Goal: Find contact information: Find contact information

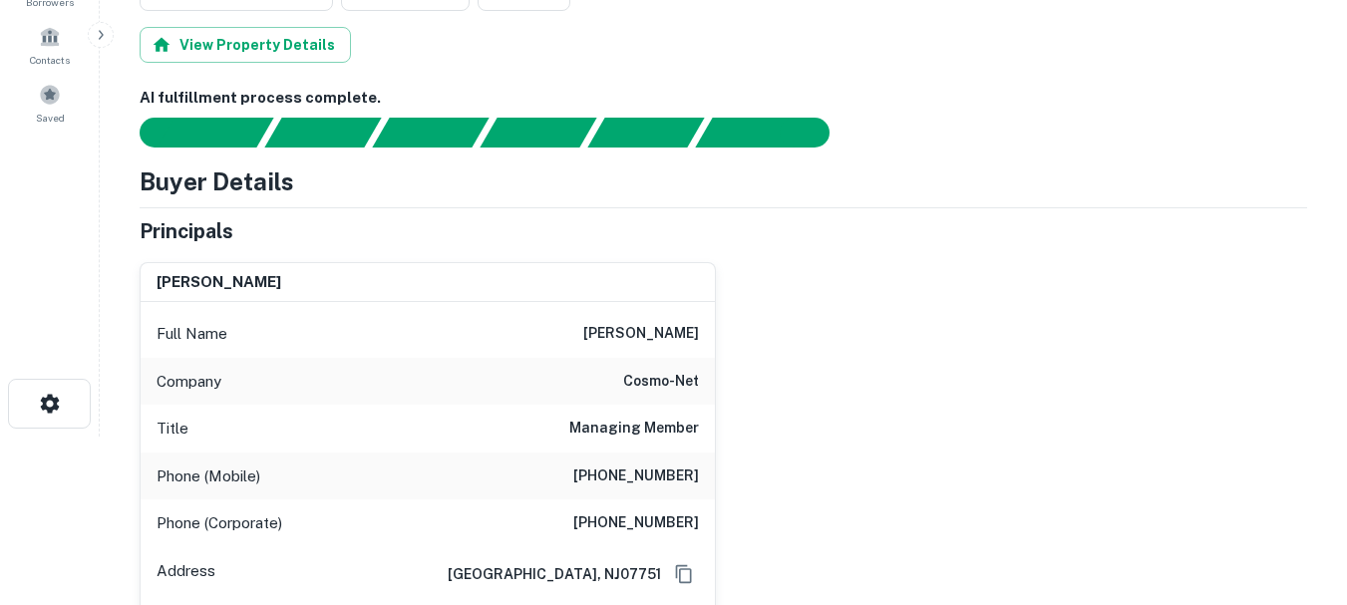
scroll to position [199, 0]
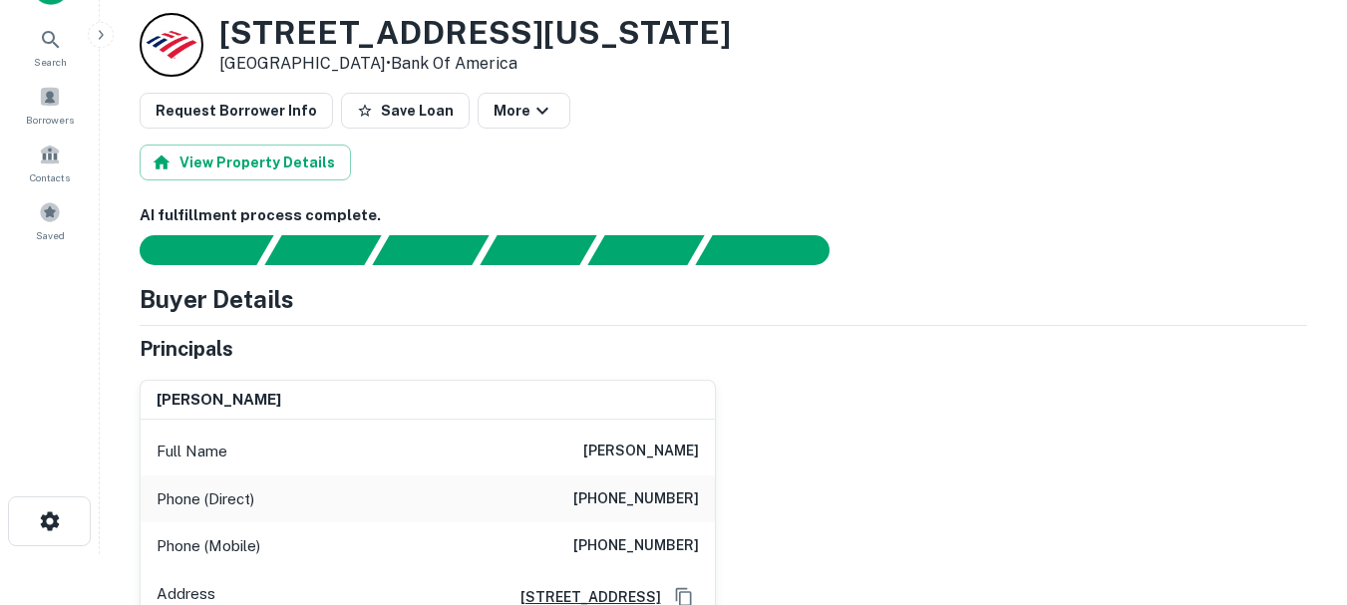
scroll to position [100, 0]
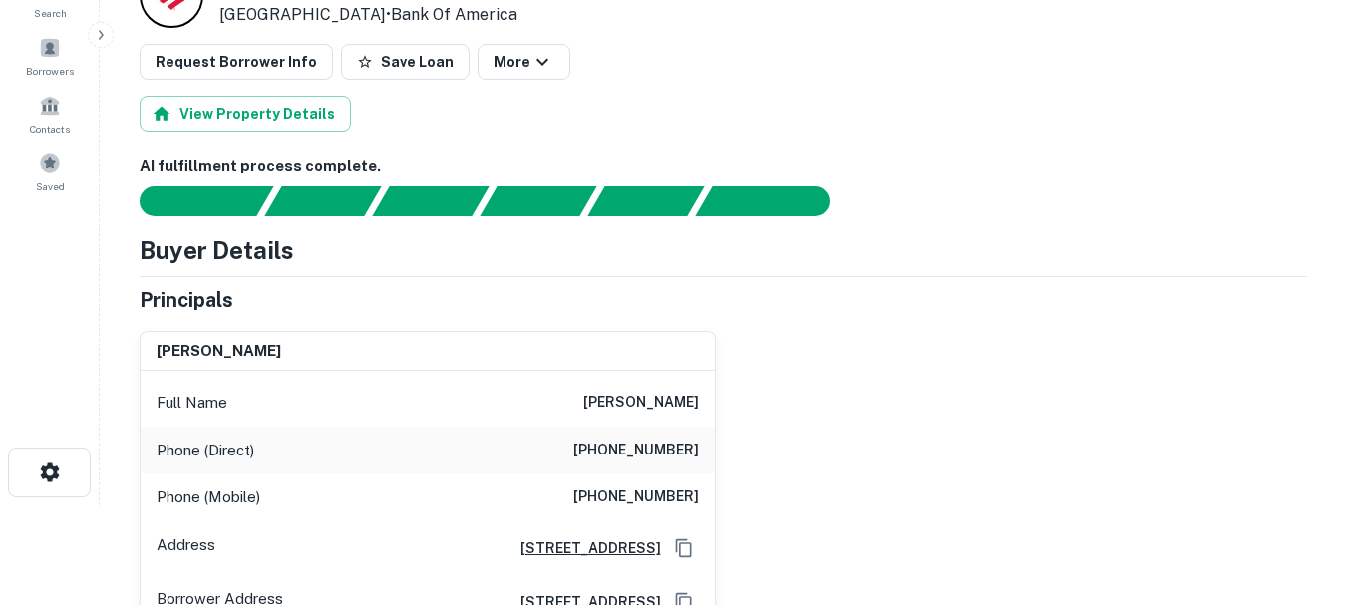
drag, startPoint x: 554, startPoint y: 393, endPoint x: 711, endPoint y: 393, distance: 156.5
click at [710, 393] on div "Full Name [PERSON_NAME]" at bounding box center [428, 403] width 574 height 48
click at [655, 424] on div "Full Name [PERSON_NAME]" at bounding box center [428, 403] width 574 height 48
drag, startPoint x: 605, startPoint y: 438, endPoint x: 577, endPoint y: 436, distance: 28.0
click at [577, 436] on div "[PERSON_NAME] Full Name [PERSON_NAME] Phone (Direct) [PHONE_NUMBER] Phone (Mobi…" at bounding box center [716, 472] width 1184 height 315
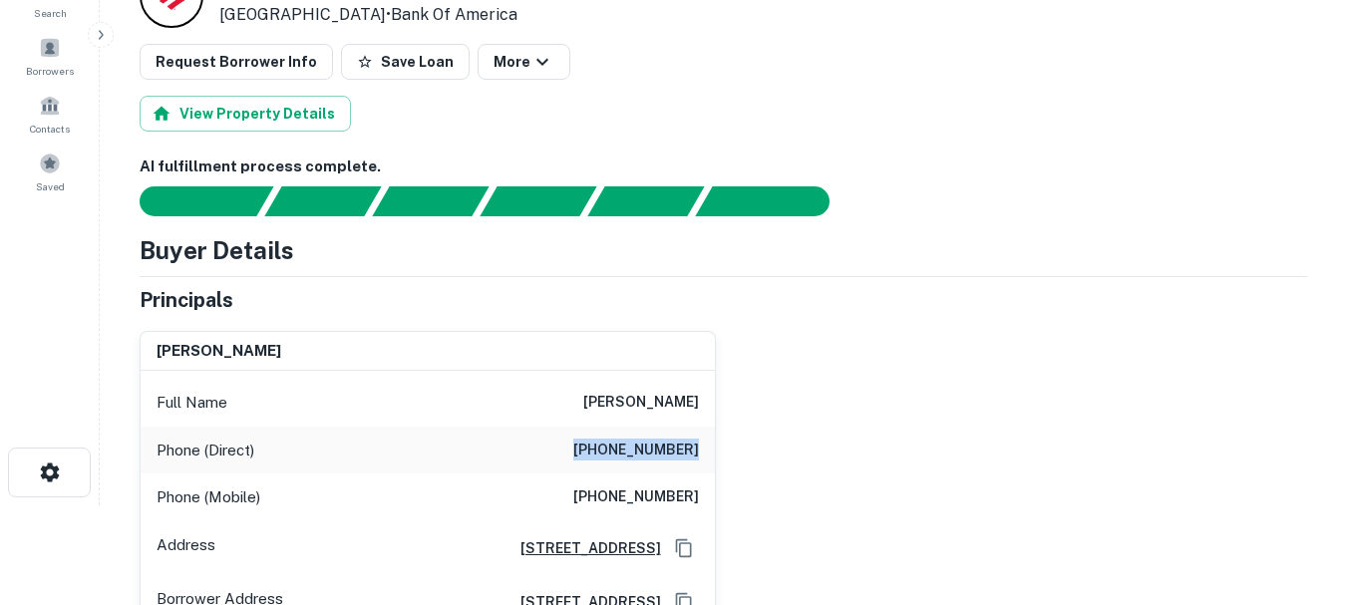
click at [572, 449] on div "Phone (Direct) [PHONE_NUMBER]" at bounding box center [428, 451] width 574 height 48
drag, startPoint x: 597, startPoint y: 475, endPoint x: 726, endPoint y: 490, distance: 129.5
click at [726, 490] on div "[PERSON_NAME] Full Name [PERSON_NAME] Phone (Direct) [PHONE_NUMBER] Phone (Mobi…" at bounding box center [716, 472] width 1184 height 315
click at [645, 489] on h6 "[PHONE_NUMBER]" at bounding box center [636, 498] width 126 height 24
drag, startPoint x: 724, startPoint y: 481, endPoint x: 591, endPoint y: 472, distance: 132.9
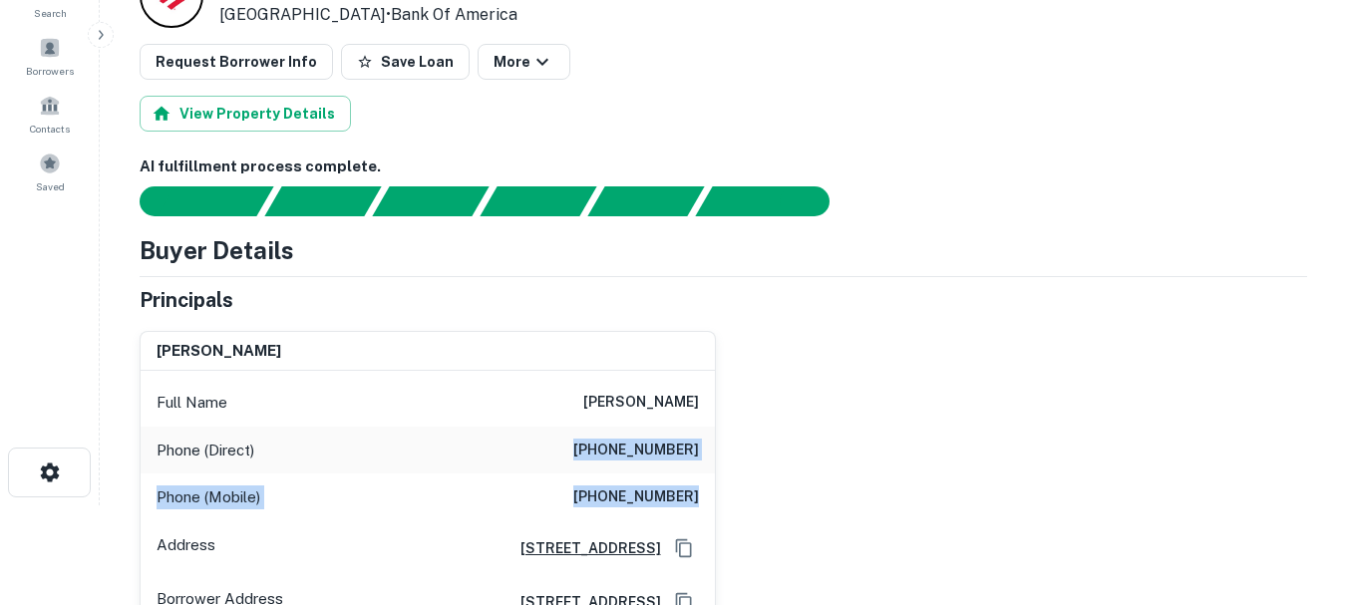
click at [591, 472] on div "[PERSON_NAME] Full Name [PERSON_NAME] Phone (Direct) [PHONE_NUMBER] Phone (Mobi…" at bounding box center [716, 472] width 1184 height 315
click at [582, 471] on div "Phone (Direct) [PHONE_NUMBER]" at bounding box center [428, 451] width 574 height 48
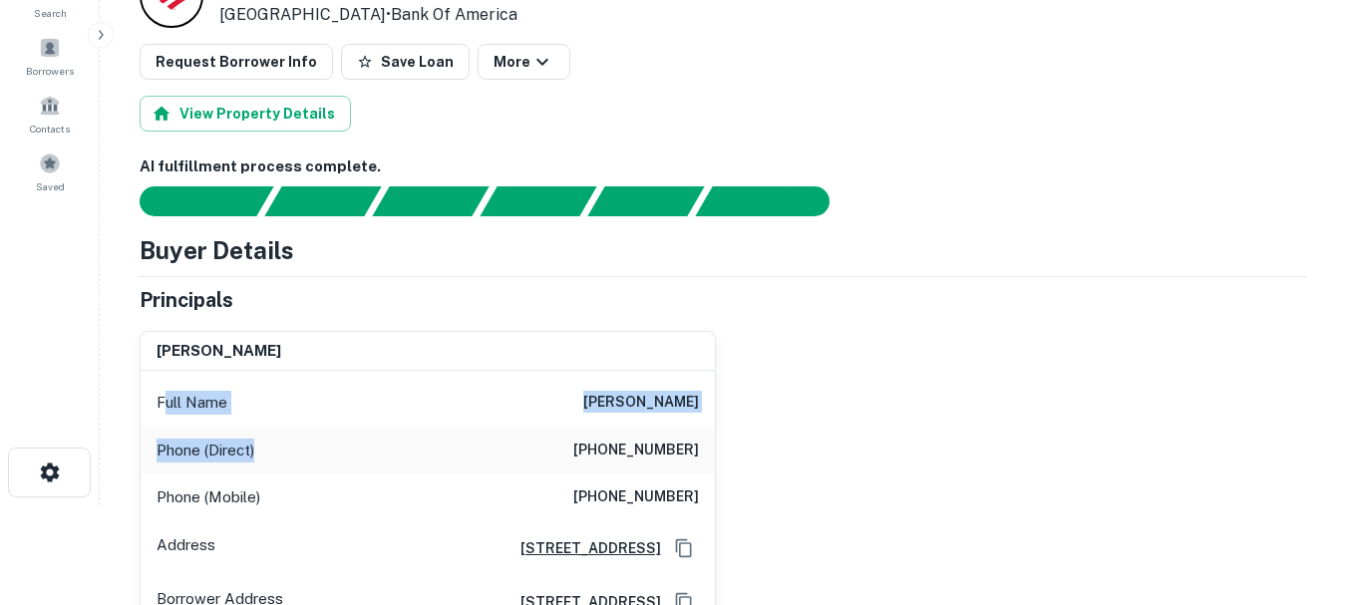
drag, startPoint x: 293, startPoint y: 430, endPoint x: 167, endPoint y: 393, distance: 131.9
click at [167, 393] on div "Full Name [PERSON_NAME] Phone (Direct) [PHONE_NUMBER] Phone (Mobile) [PHONE_NUM…" at bounding box center [428, 500] width 574 height 258
click at [168, 393] on p "Full Name" at bounding box center [192, 403] width 71 height 24
click at [156, 399] on div "Full Name [PERSON_NAME]" at bounding box center [428, 403] width 574 height 48
drag, startPoint x: 156, startPoint y: 399, endPoint x: 276, endPoint y: 423, distance: 123.0
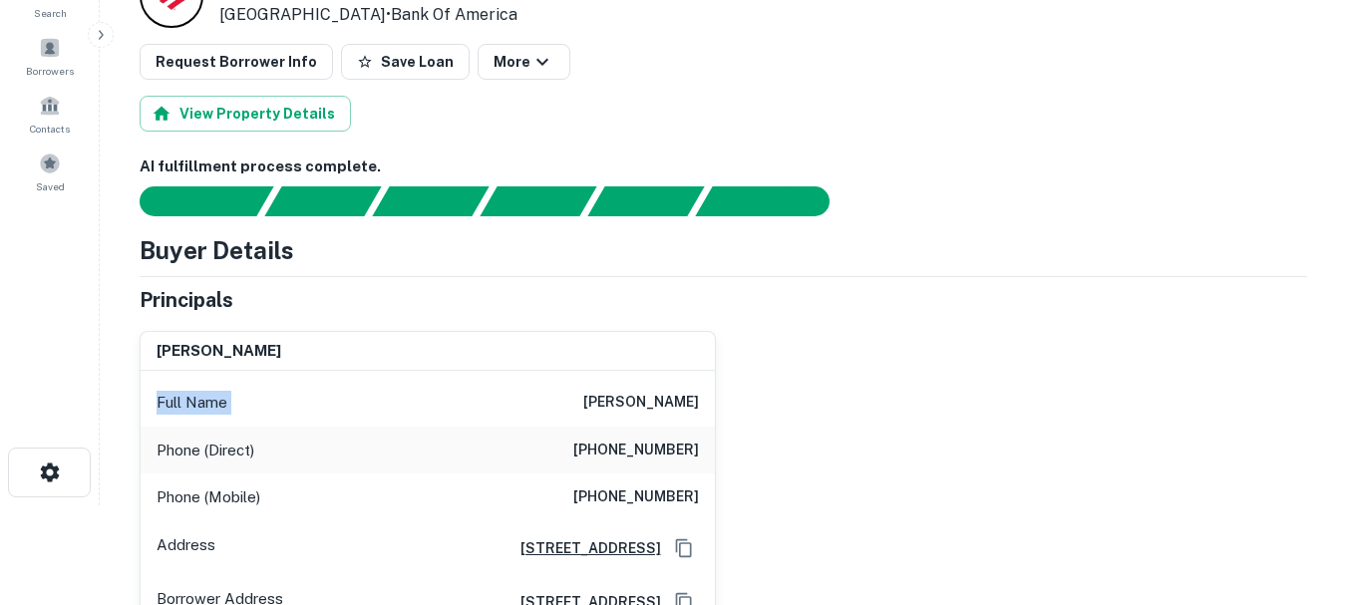
click at [276, 423] on div "Full Name [PERSON_NAME]" at bounding box center [428, 403] width 574 height 48
click at [289, 444] on div "Phone (Direct) [PHONE_NUMBER]" at bounding box center [428, 451] width 574 height 48
click at [288, 444] on div "Phone (Direct) [PHONE_NUMBER]" at bounding box center [428, 451] width 574 height 48
click at [287, 444] on div "Phone (Direct) [PHONE_NUMBER]" at bounding box center [428, 451] width 574 height 48
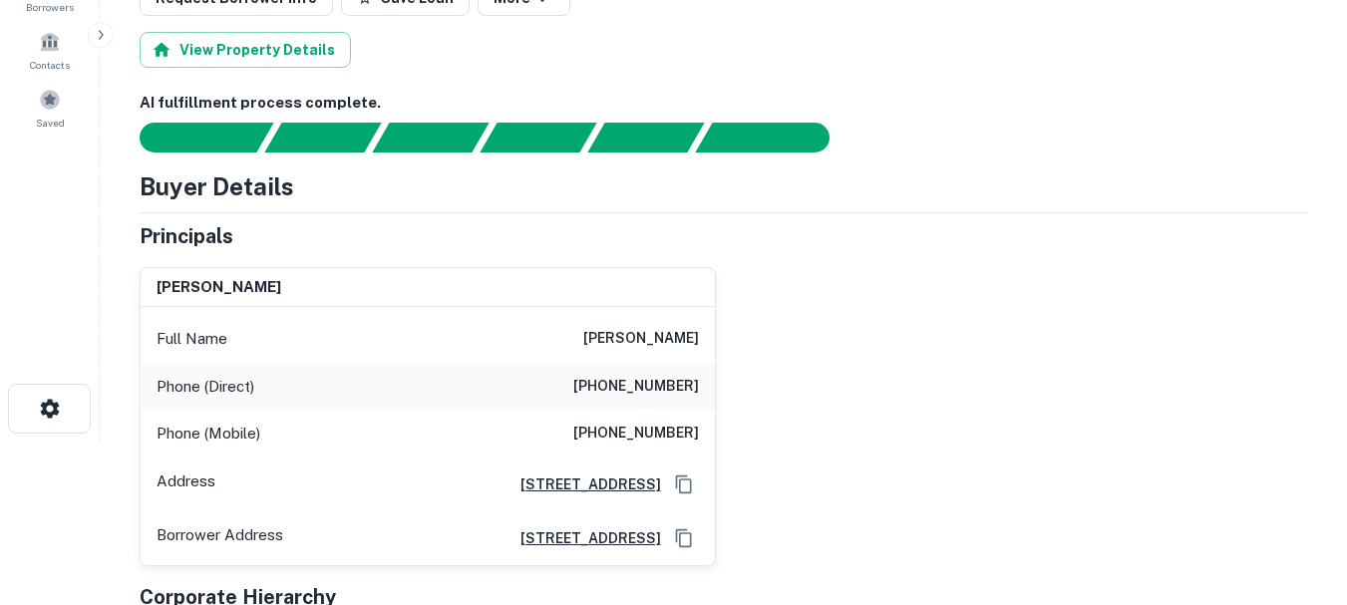
scroll to position [199, 0]
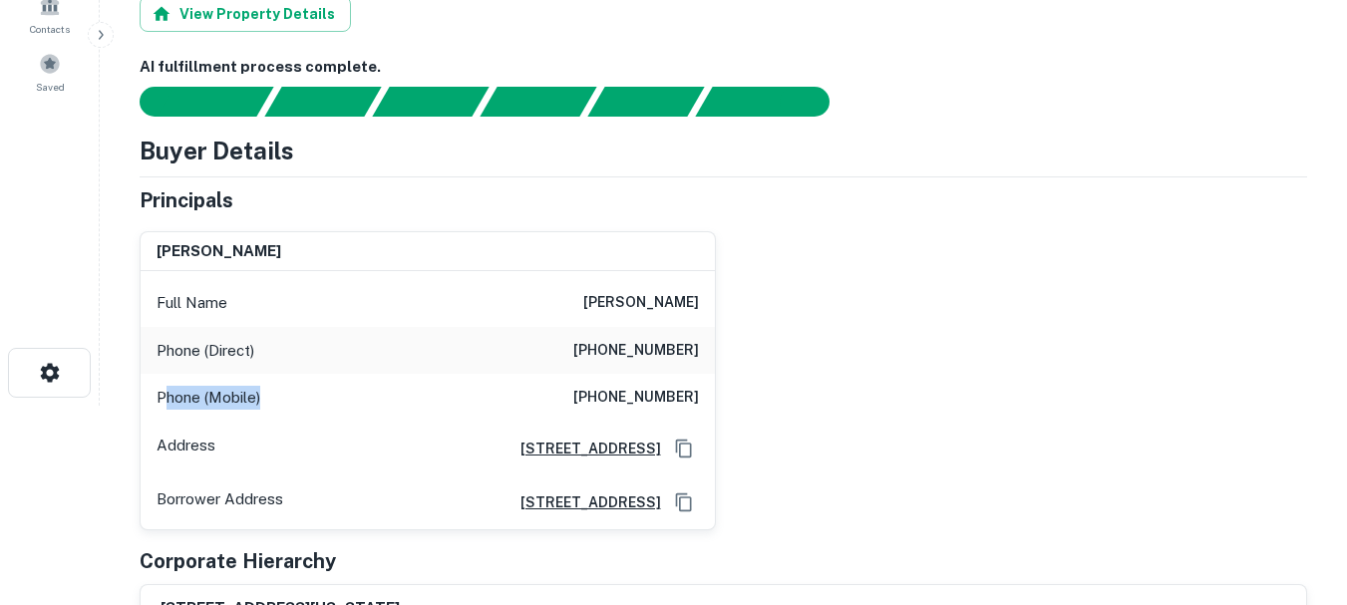
drag, startPoint x: 247, startPoint y: 402, endPoint x: 161, endPoint y: 376, distance: 90.5
click at [161, 389] on div "Phone (Mobile) [PHONE_NUMBER]" at bounding box center [428, 398] width 574 height 48
click at [145, 343] on div "Phone (Direct) [PHONE_NUMBER]" at bounding box center [428, 351] width 574 height 48
drag, startPoint x: 145, startPoint y: 343, endPoint x: 299, endPoint y: 353, distance: 154.9
click at [299, 353] on div "Phone (Direct) [PHONE_NUMBER]" at bounding box center [428, 351] width 574 height 48
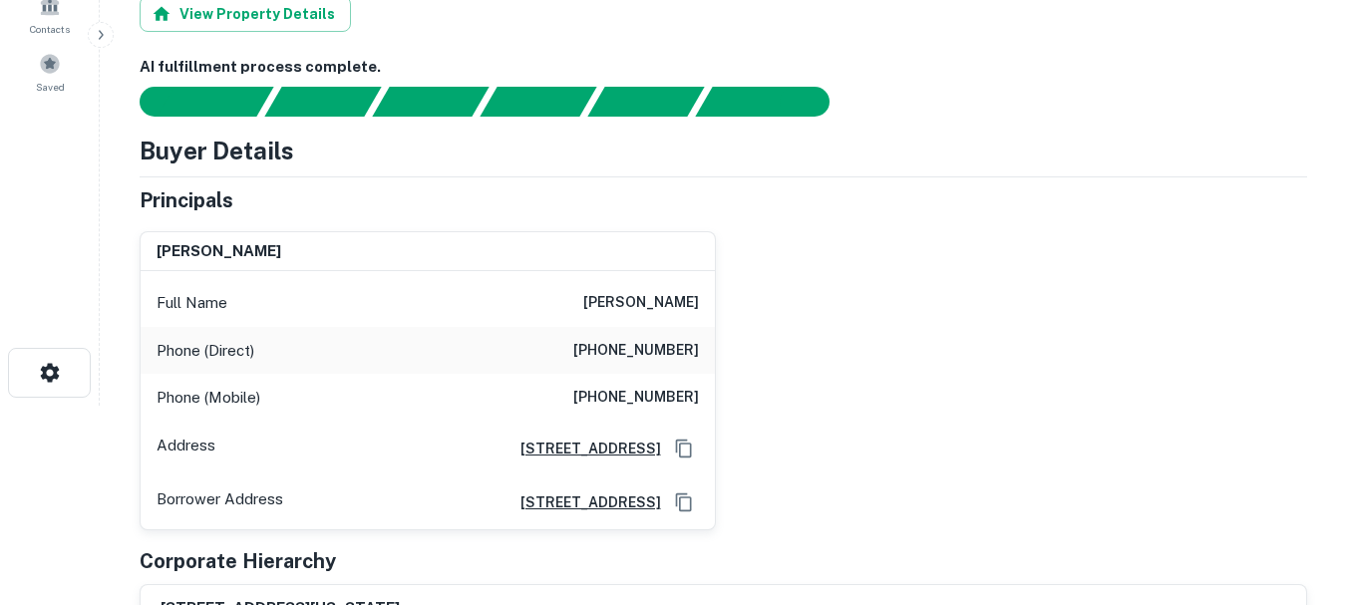
click at [283, 392] on div "Phone (Mobile) [PHONE_NUMBER]" at bounding box center [428, 398] width 574 height 48
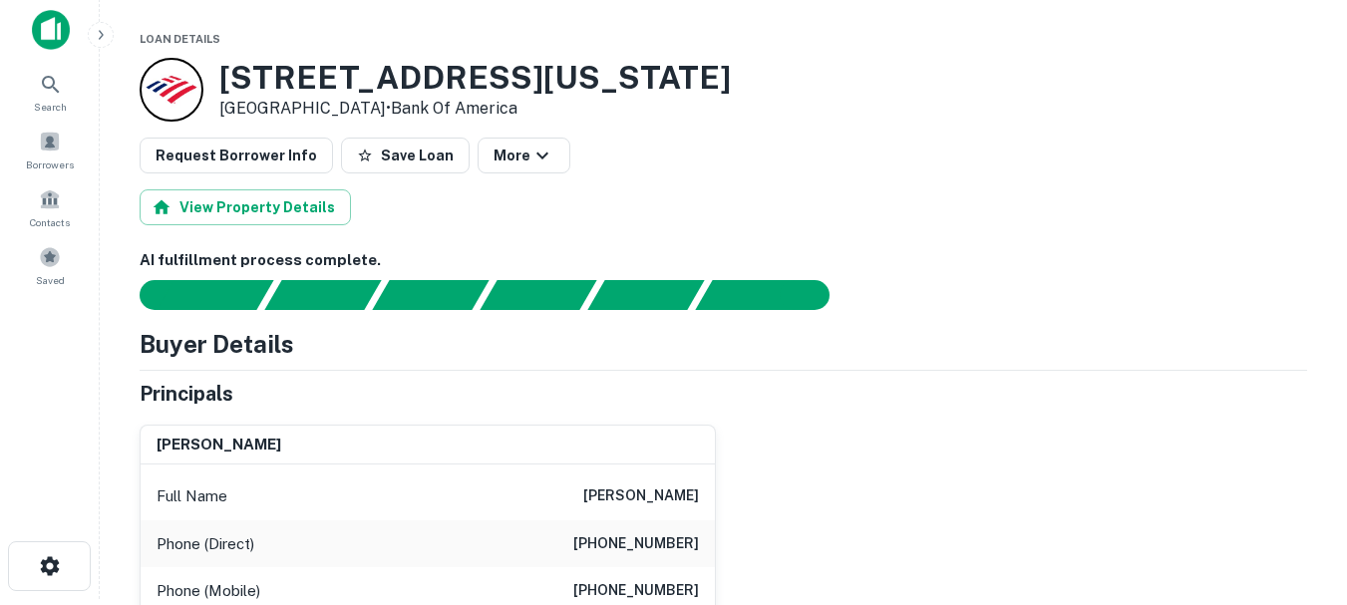
scroll to position [100, 0]
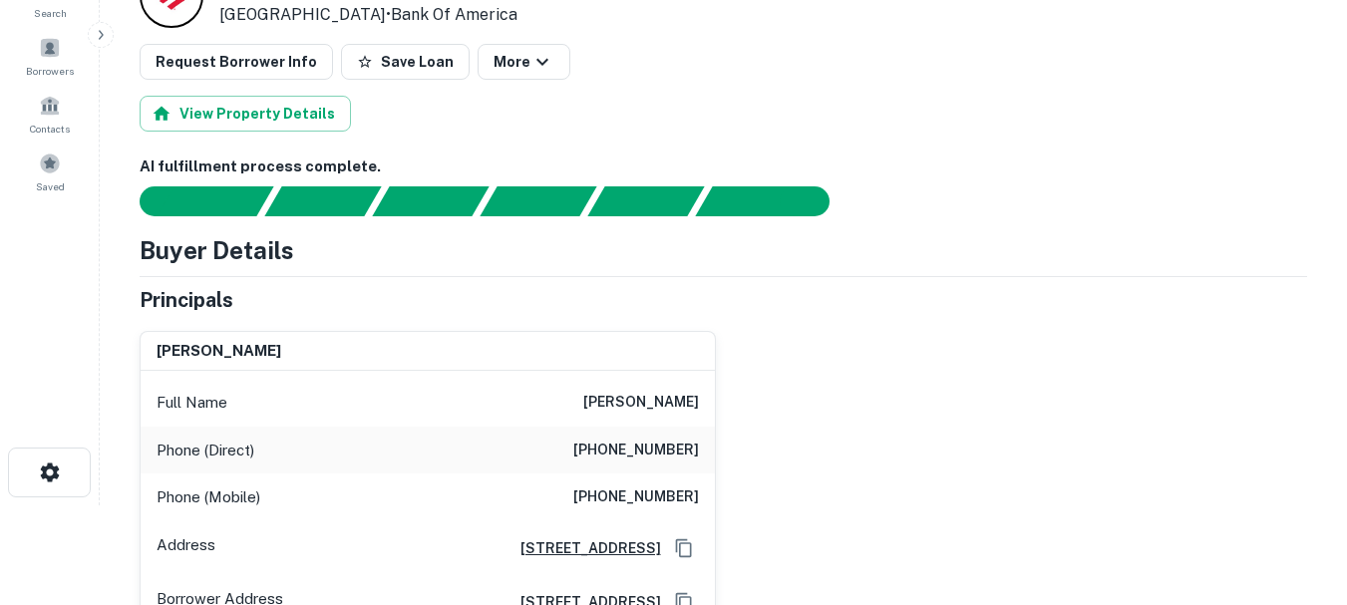
click at [647, 490] on h6 "[PHONE_NUMBER]" at bounding box center [636, 498] width 126 height 24
click at [623, 451] on h6 "[PHONE_NUMBER]" at bounding box center [636, 451] width 126 height 24
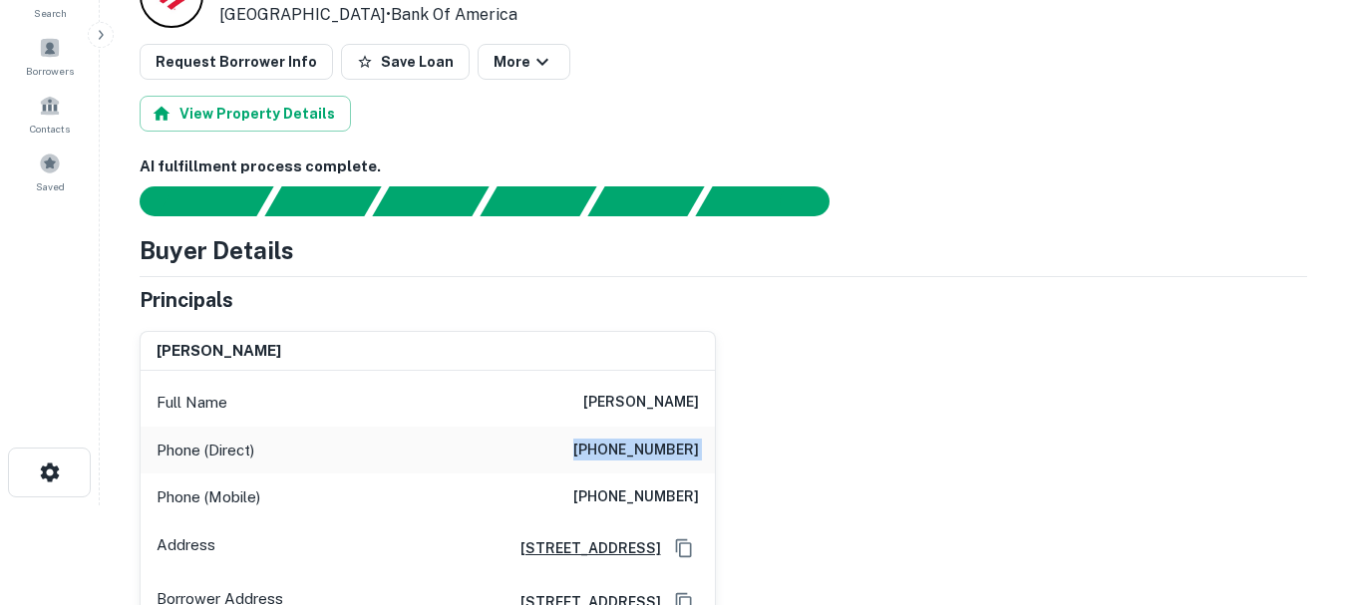
click at [623, 451] on h6 "[PHONE_NUMBER]" at bounding box center [636, 451] width 126 height 24
click at [593, 414] on h6 "[PERSON_NAME]" at bounding box center [641, 403] width 116 height 24
click at [660, 448] on h6 "[PHONE_NUMBER]" at bounding box center [636, 451] width 126 height 24
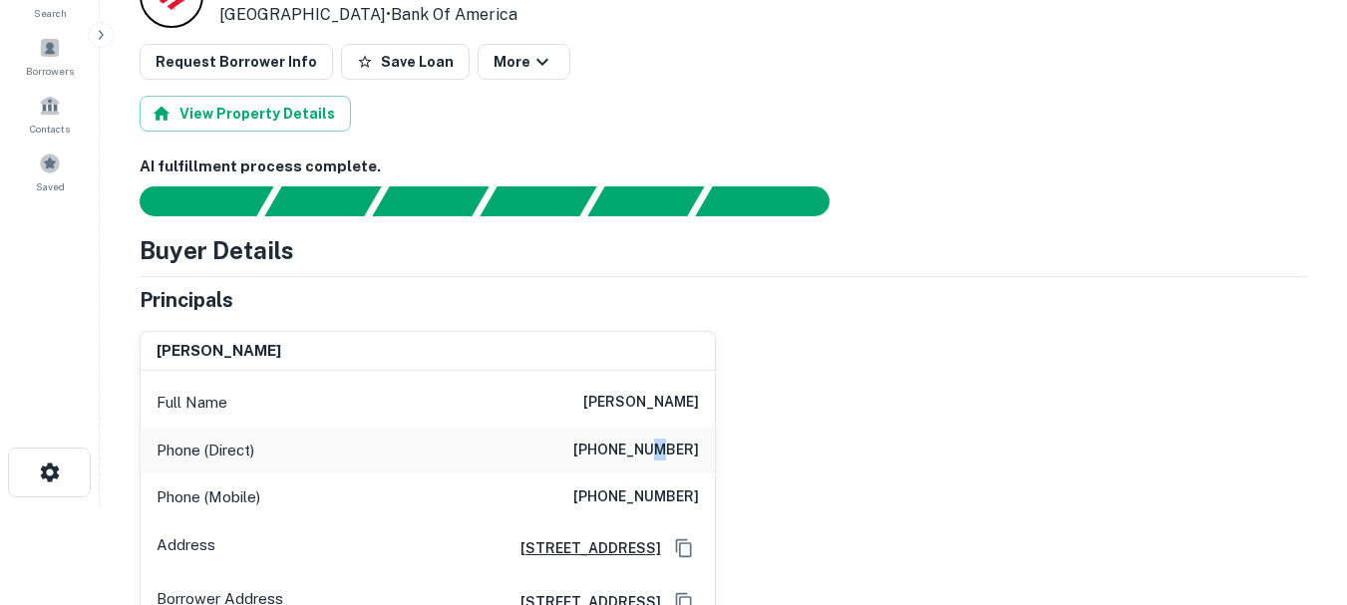
click at [660, 448] on h6 "[PHONE_NUMBER]" at bounding box center [636, 451] width 126 height 24
click at [667, 495] on h6 "[PHONE_NUMBER]" at bounding box center [636, 498] width 126 height 24
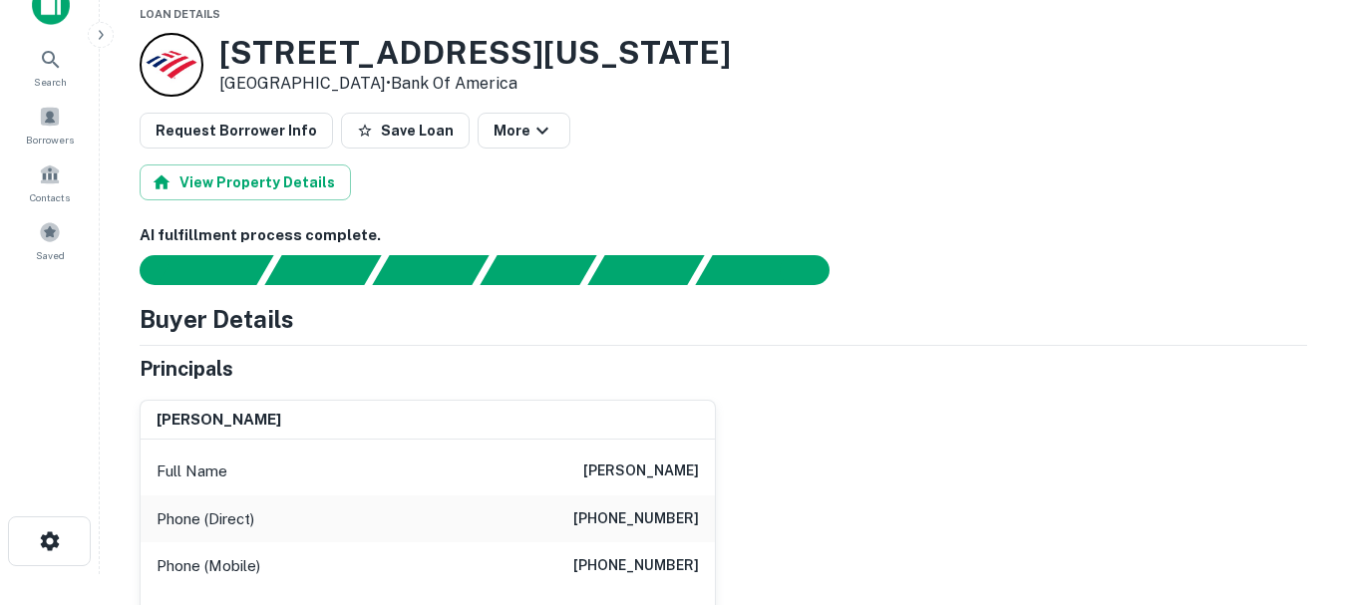
scroll to position [0, 0]
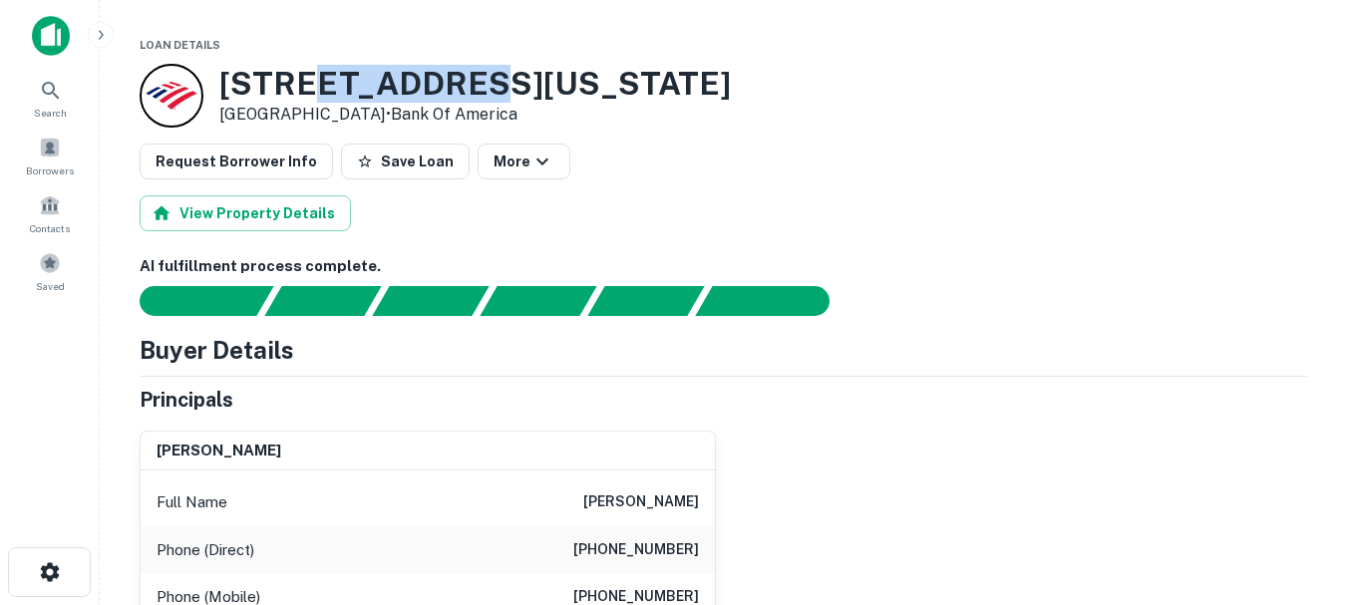
drag, startPoint x: 316, startPoint y: 79, endPoint x: 461, endPoint y: 93, distance: 145.3
click at [461, 93] on h3 "[STREET_ADDRESS][US_STATE]" at bounding box center [475, 84] width 512 height 38
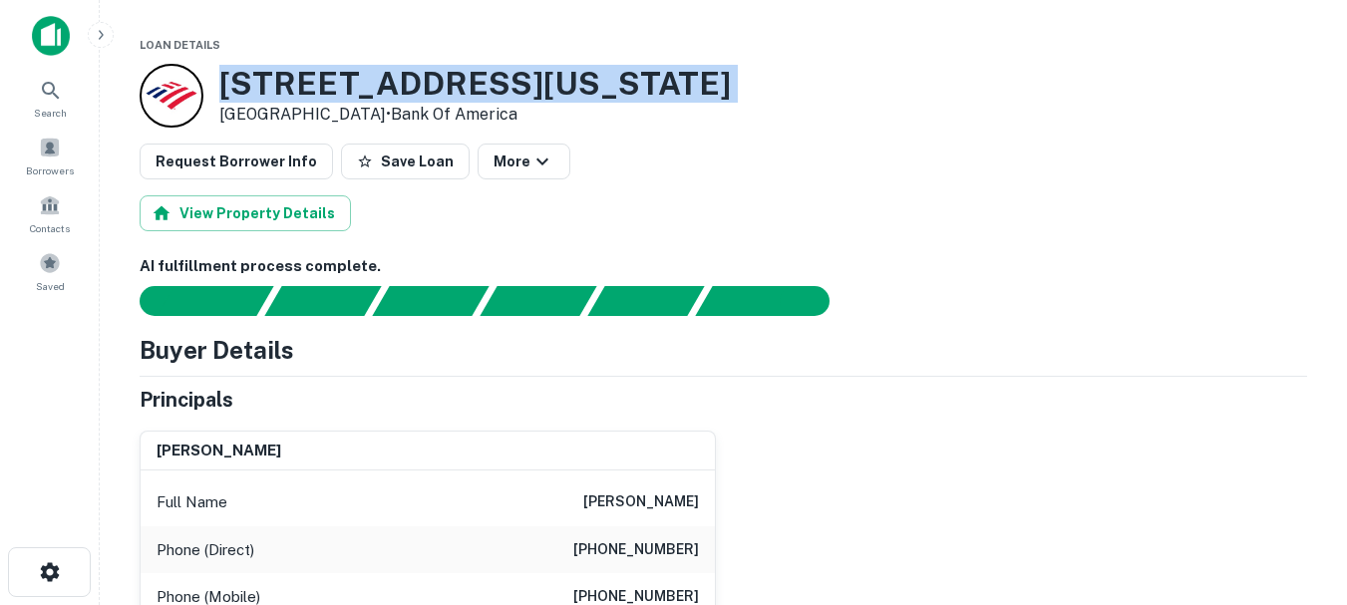
click at [461, 93] on h3 "[STREET_ADDRESS][US_STATE]" at bounding box center [475, 84] width 512 height 38
click at [394, 94] on h3 "[STREET_ADDRESS][US_STATE]" at bounding box center [475, 84] width 512 height 38
drag, startPoint x: 396, startPoint y: 111, endPoint x: 227, endPoint y: 113, distance: 168.5
click at [227, 113] on p "[GEOGRAPHIC_DATA] • Bank Of America" at bounding box center [475, 115] width 512 height 24
click at [226, 114] on p "[GEOGRAPHIC_DATA] • Bank Of America" at bounding box center [475, 115] width 512 height 24
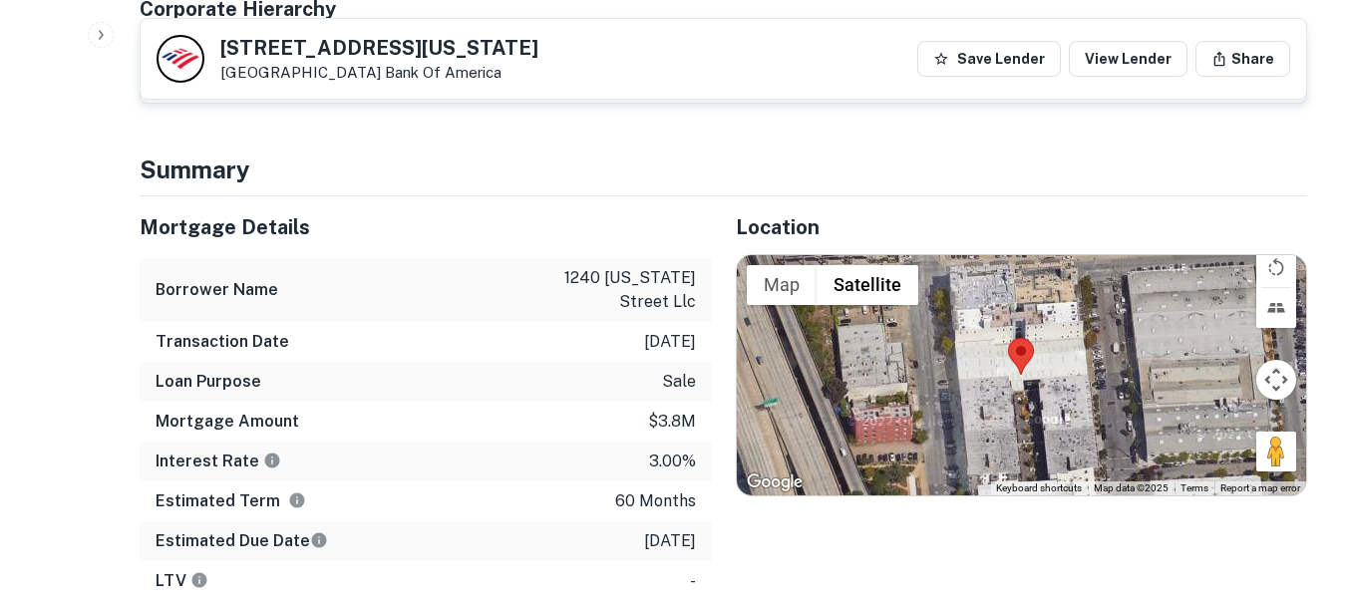
scroll to position [698, 0]
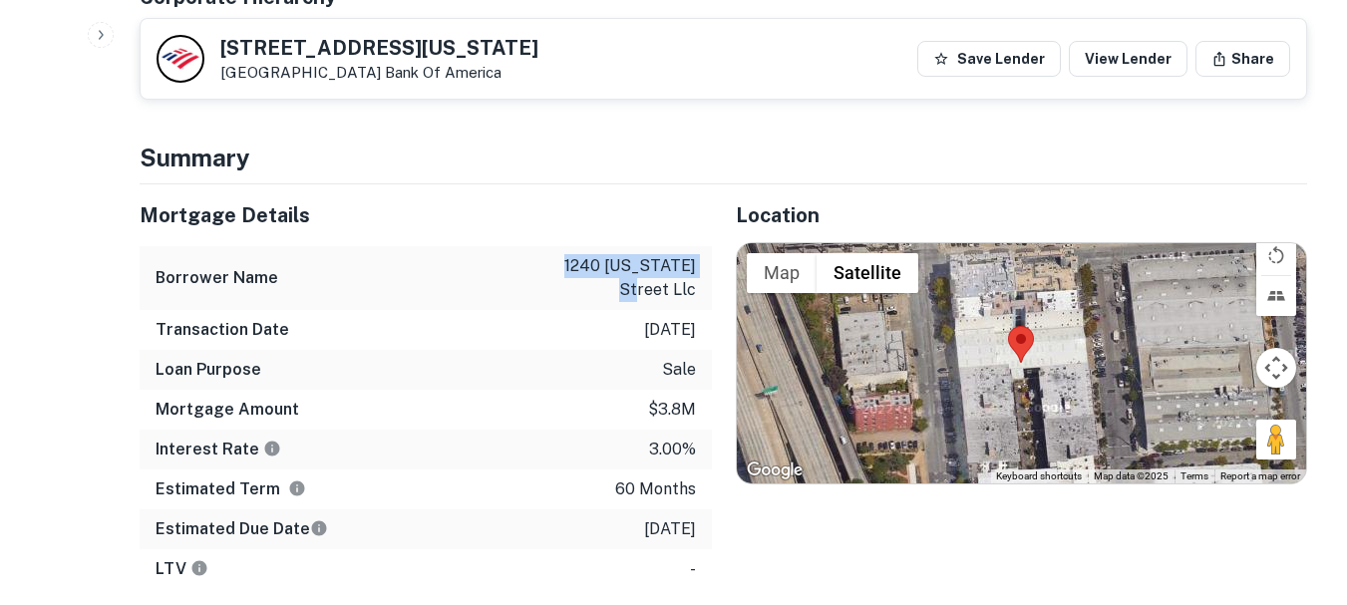
drag, startPoint x: 520, startPoint y: 274, endPoint x: 694, endPoint y: 281, distance: 173.6
click at [694, 281] on div "Borrower Name 1240 [US_STATE] street llc" at bounding box center [426, 278] width 572 height 64
click at [686, 337] on p "[DATE]" at bounding box center [670, 330] width 52 height 24
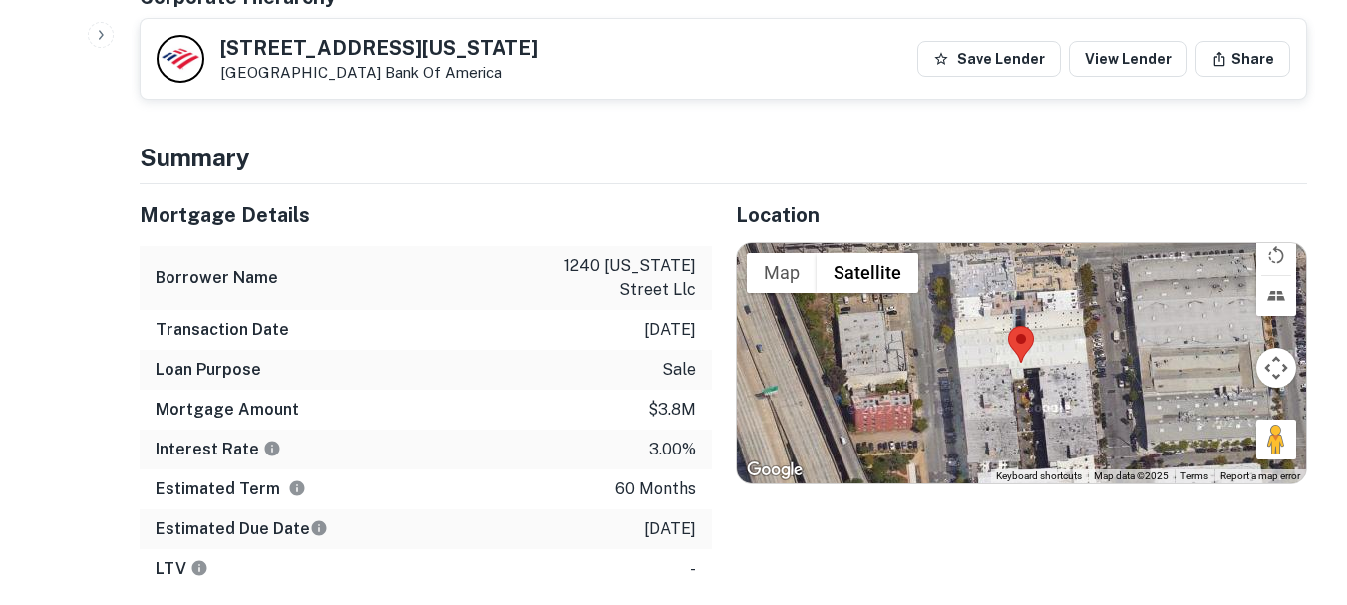
click at [656, 484] on p "60 months" at bounding box center [655, 490] width 81 height 24
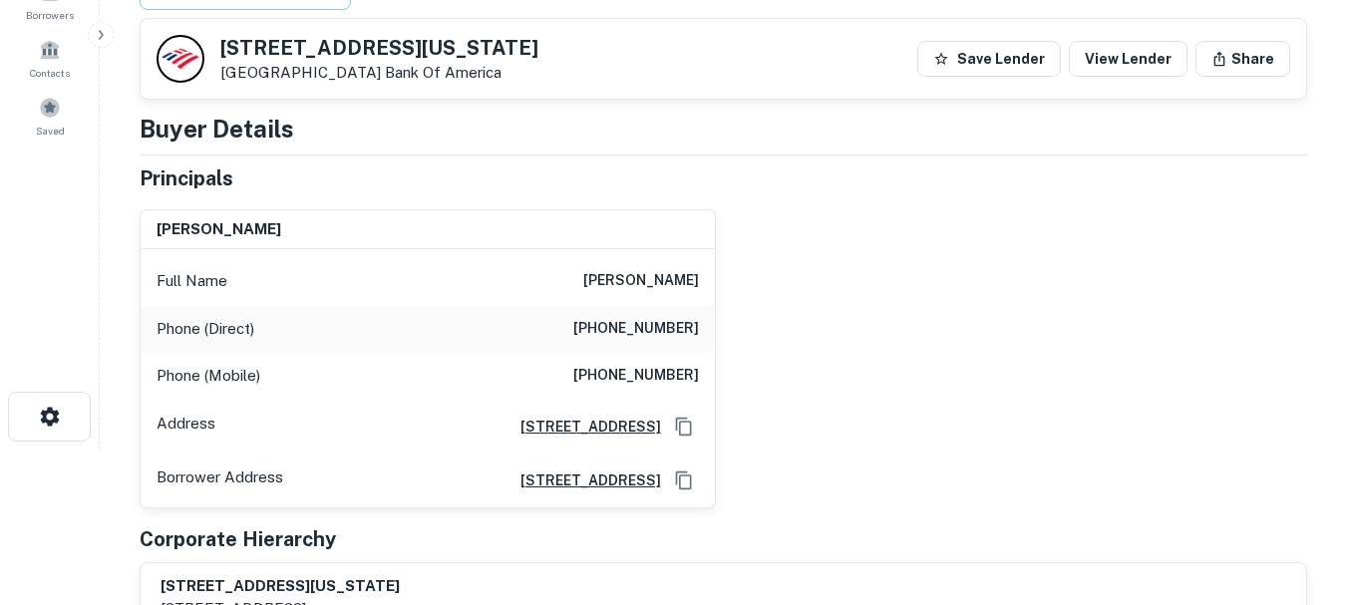
scroll to position [100, 0]
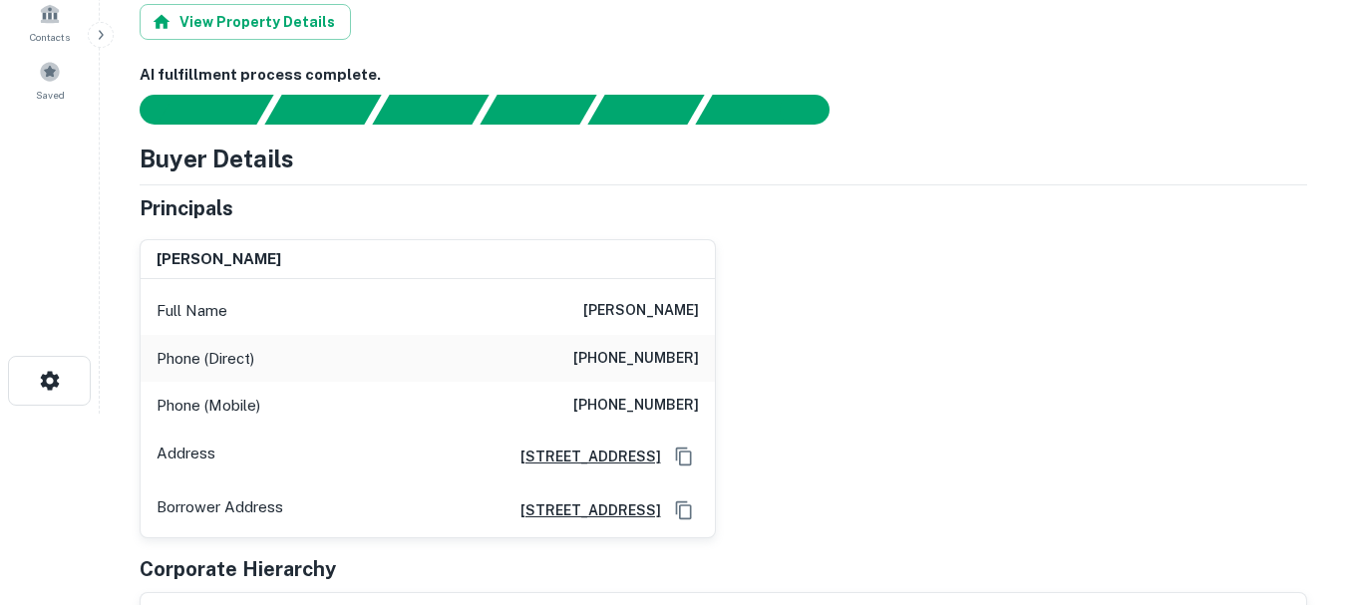
scroll to position [199, 0]
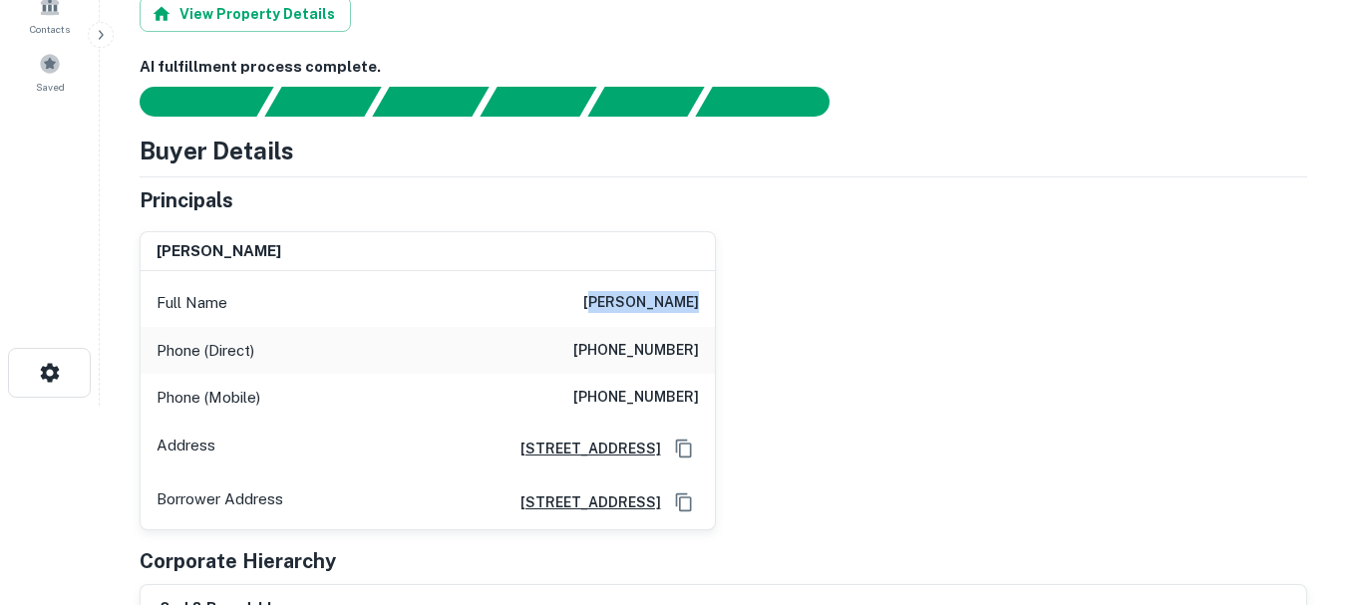
drag, startPoint x: 606, startPoint y: 304, endPoint x: 696, endPoint y: 295, distance: 90.2
click at [693, 295] on h6 "michael n fery" at bounding box center [641, 303] width 116 height 24
click at [672, 311] on h6 "michael n fery" at bounding box center [641, 303] width 116 height 24
drag, startPoint x: 699, startPoint y: 307, endPoint x: 411, endPoint y: 310, distance: 288.2
click at [535, 307] on div "Full Name michael n fery" at bounding box center [428, 303] width 574 height 48
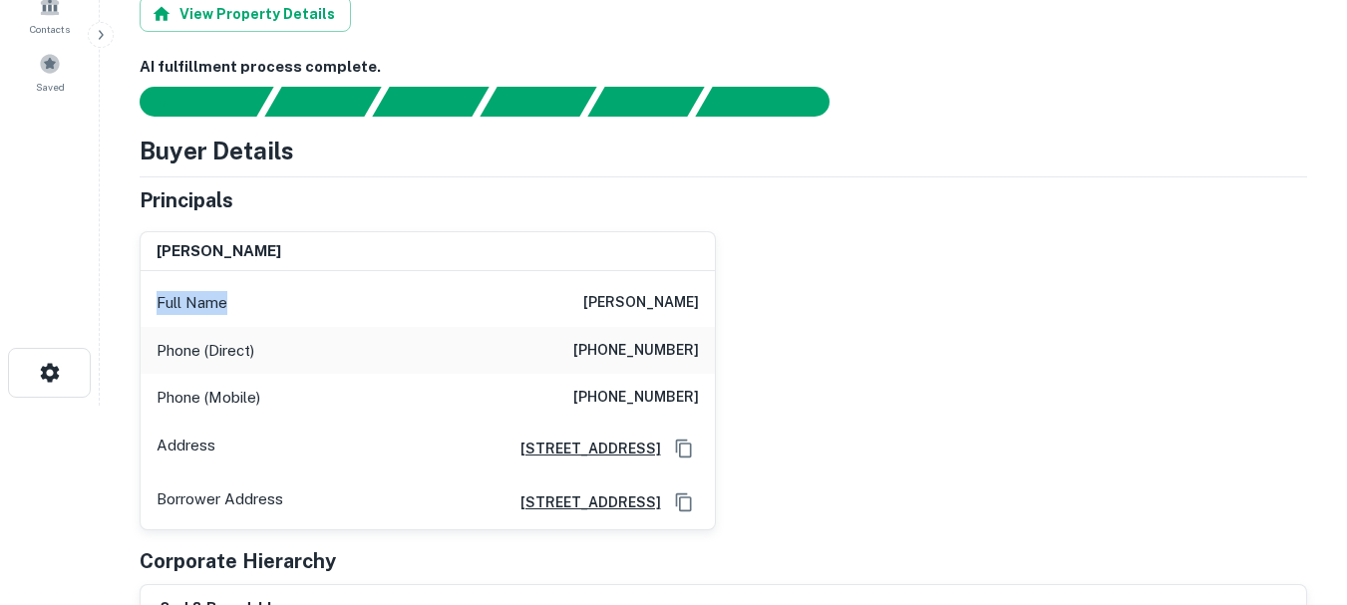
drag, startPoint x: 126, startPoint y: 289, endPoint x: 307, endPoint y: 303, distance: 182.0
click at [307, 303] on div "michael n fery Full Name michael n fery Phone (Direct) (208) 344-2003 Phone (Mo…" at bounding box center [420, 372] width 592 height 315
click at [300, 306] on div "Full Name michael n fery" at bounding box center [428, 303] width 574 height 48
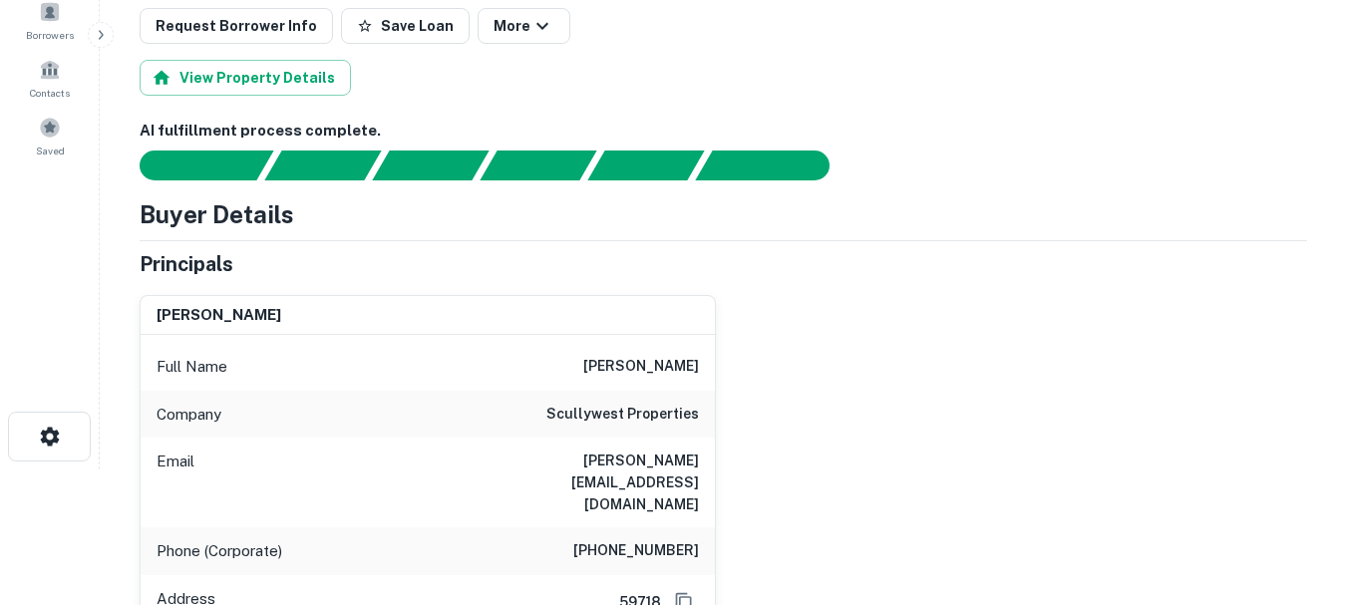
scroll to position [199, 0]
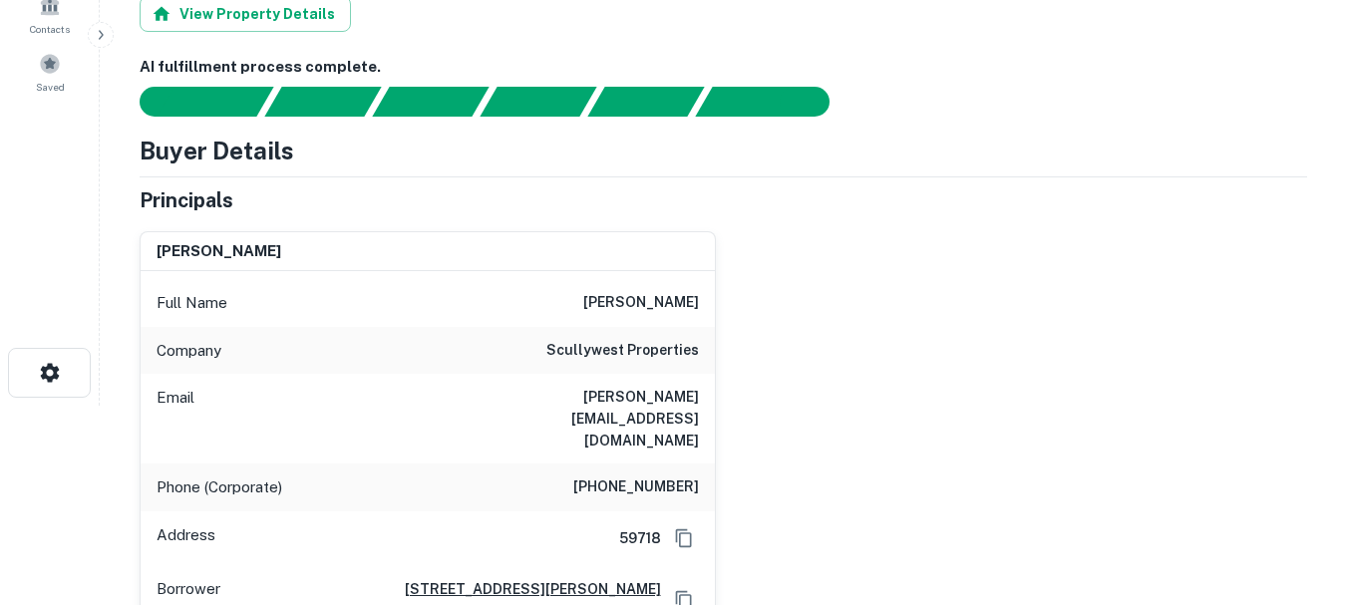
click at [620, 476] on h6 "[PHONE_NUMBER]" at bounding box center [636, 488] width 126 height 24
click at [620, 476] on h6 "(406) 586-8857" at bounding box center [636, 488] width 126 height 24
copy h6 "(406) 586-8857"
